Goal: Find specific page/section: Find specific page/section

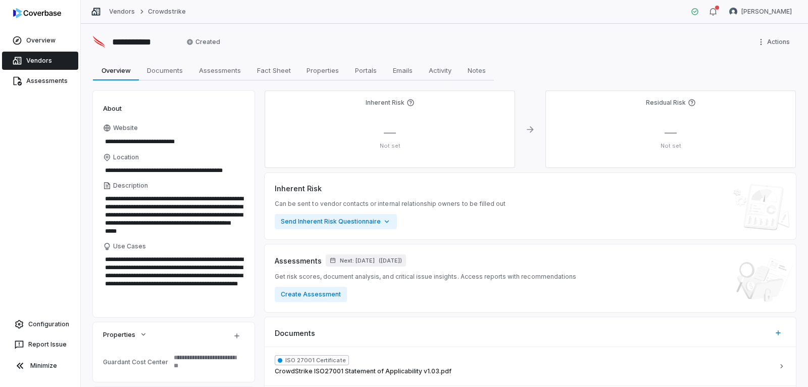
click at [47, 62] on span "Vendors" at bounding box center [39, 61] width 26 height 8
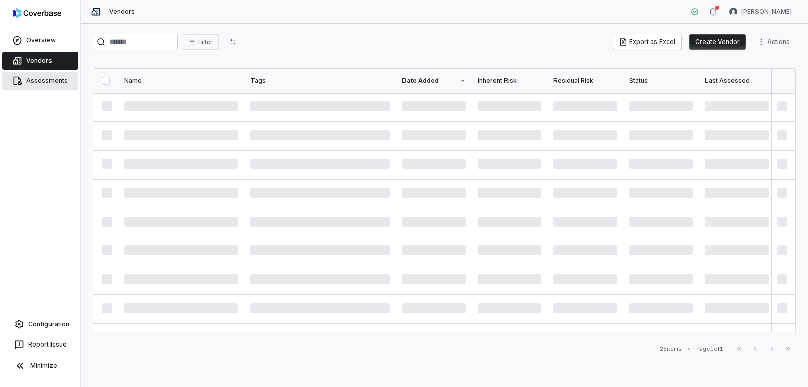
click at [63, 78] on span "Assessments" at bounding box center [46, 81] width 41 height 8
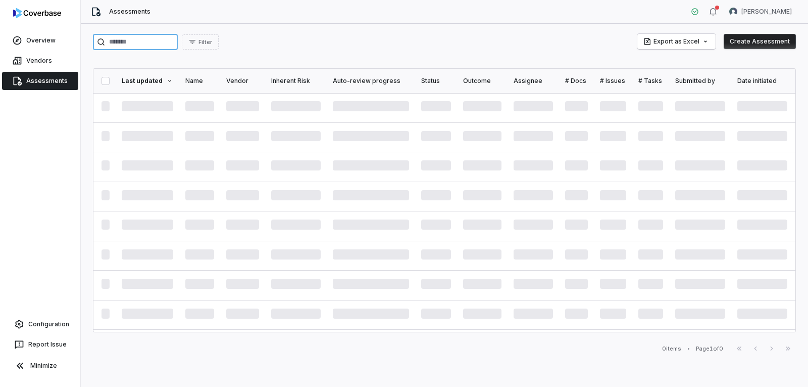
click at [130, 41] on input "search" at bounding box center [135, 42] width 85 height 16
type input "****"
